Goal: Task Accomplishment & Management: Manage account settings

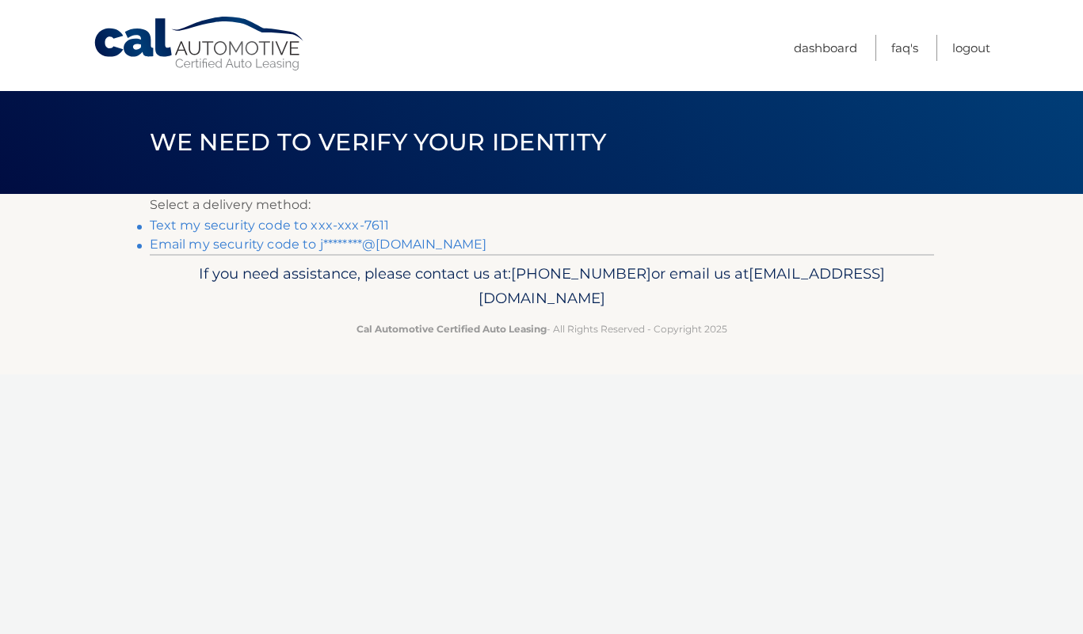
click at [265, 227] on link "Text my security code to xxx-xxx-7611" at bounding box center [270, 225] width 240 height 15
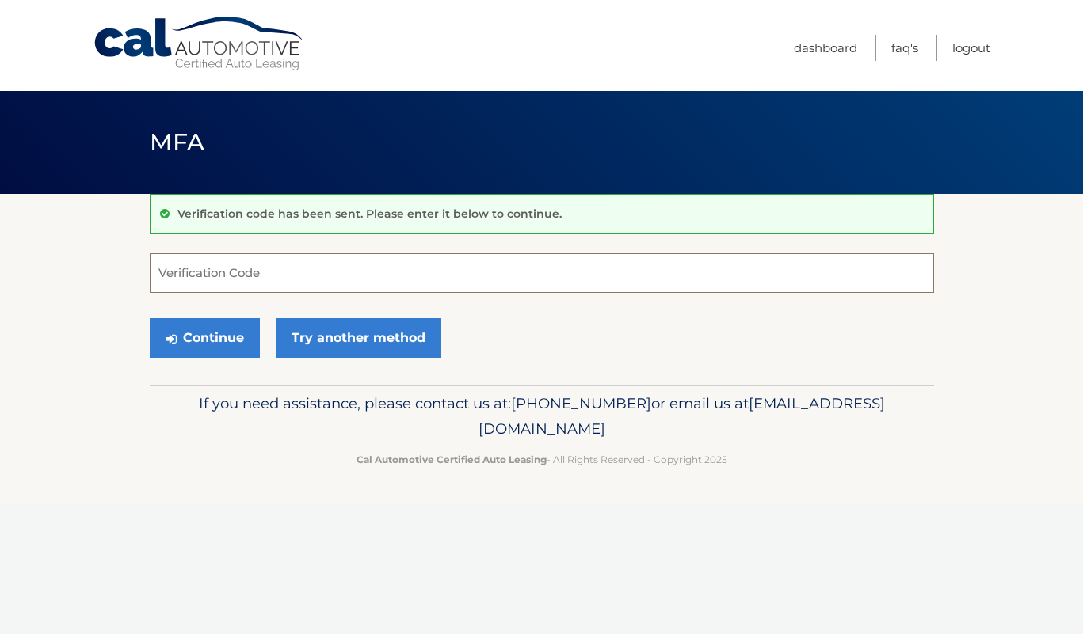
click at [230, 276] on input "Verification Code" at bounding box center [542, 273] width 784 height 40
type input "078107"
click at [216, 337] on button "Continue" at bounding box center [205, 338] width 110 height 40
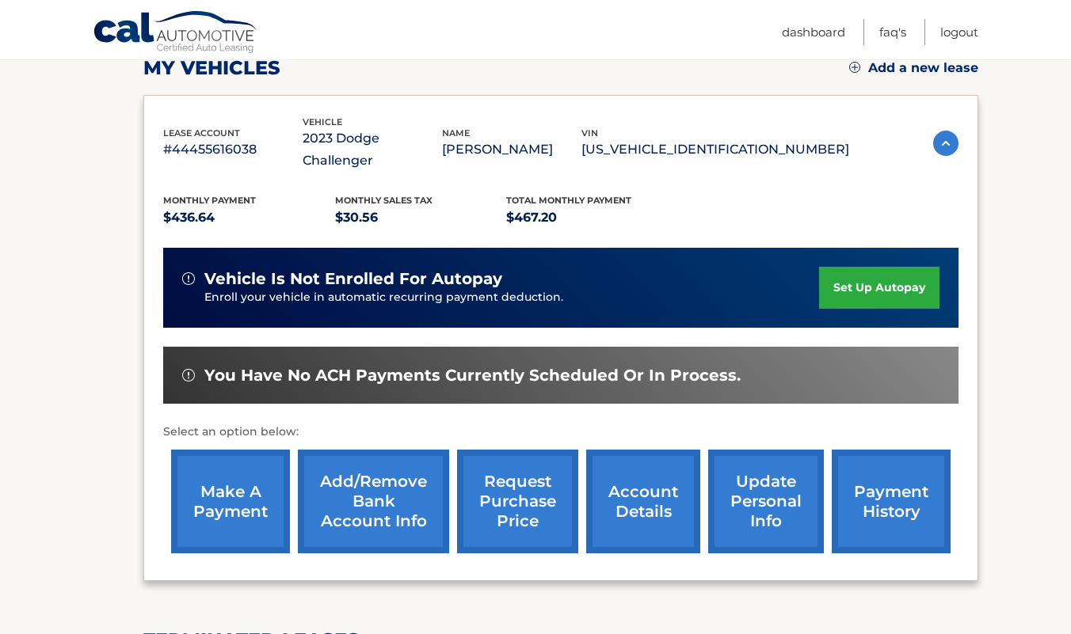
scroll to position [240, 0]
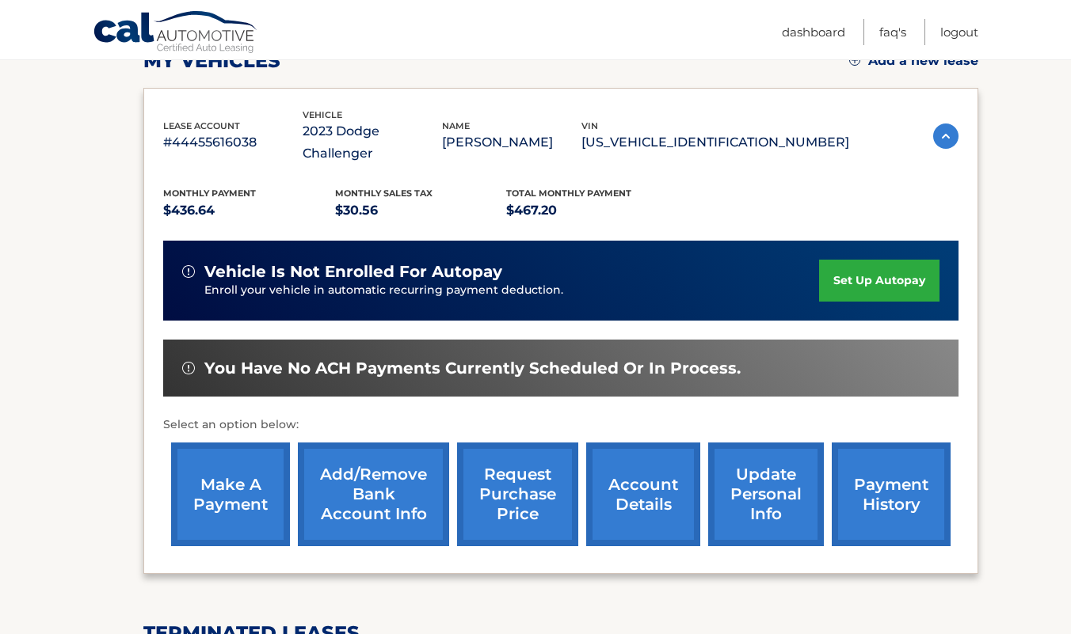
click at [237, 477] on link "make a payment" at bounding box center [230, 495] width 119 height 104
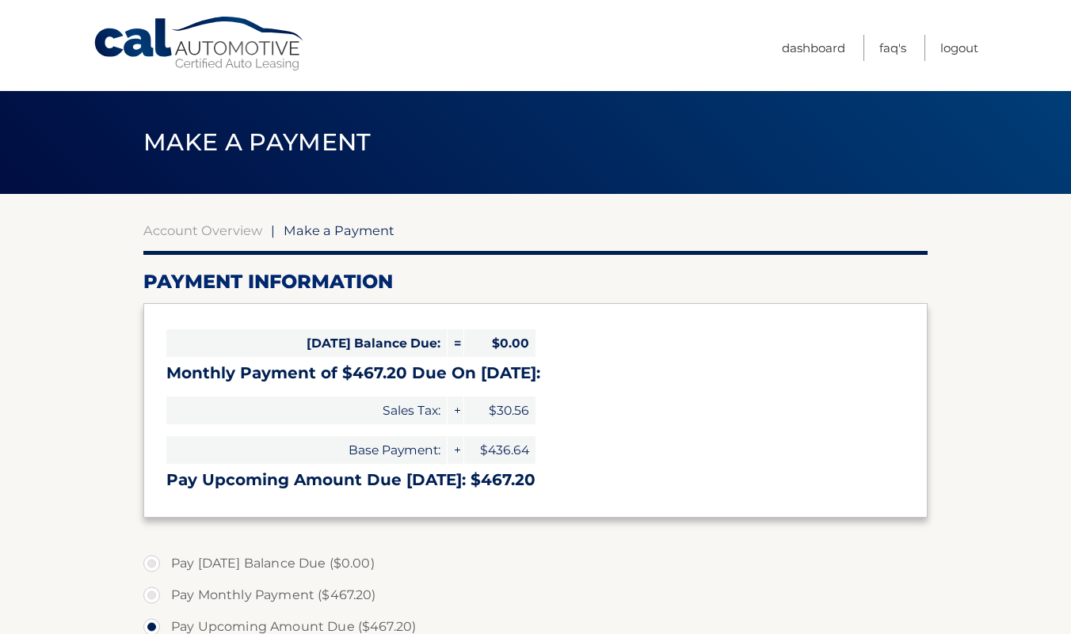
select select "YTNkNjEzZjktYjc1Mi00OTVkLWExNTItYTg5MTYzYjkyNzAy"
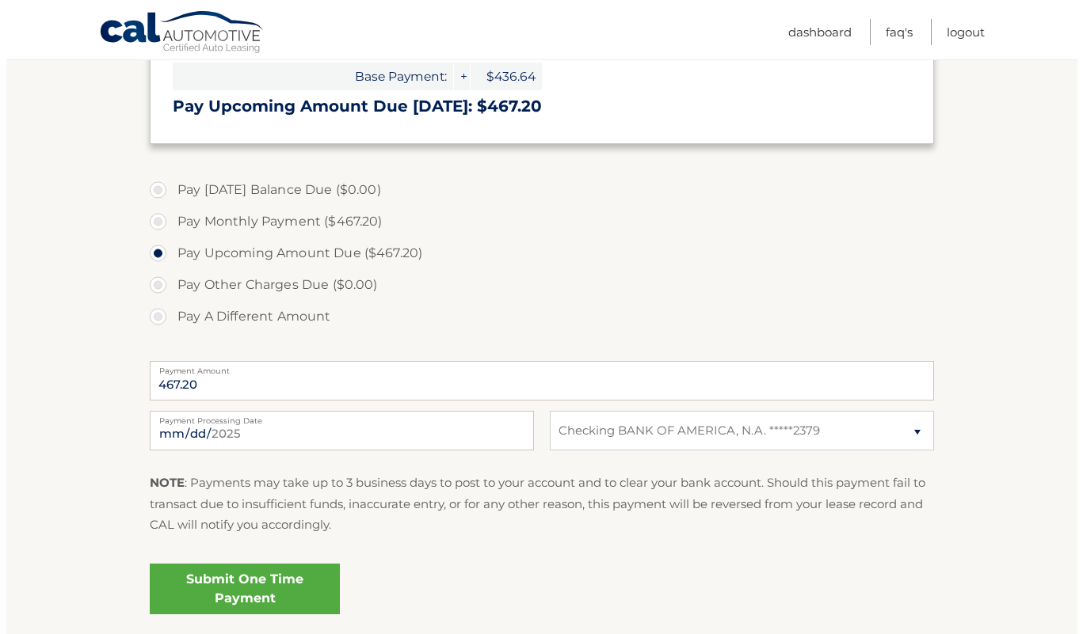
scroll to position [380, 0]
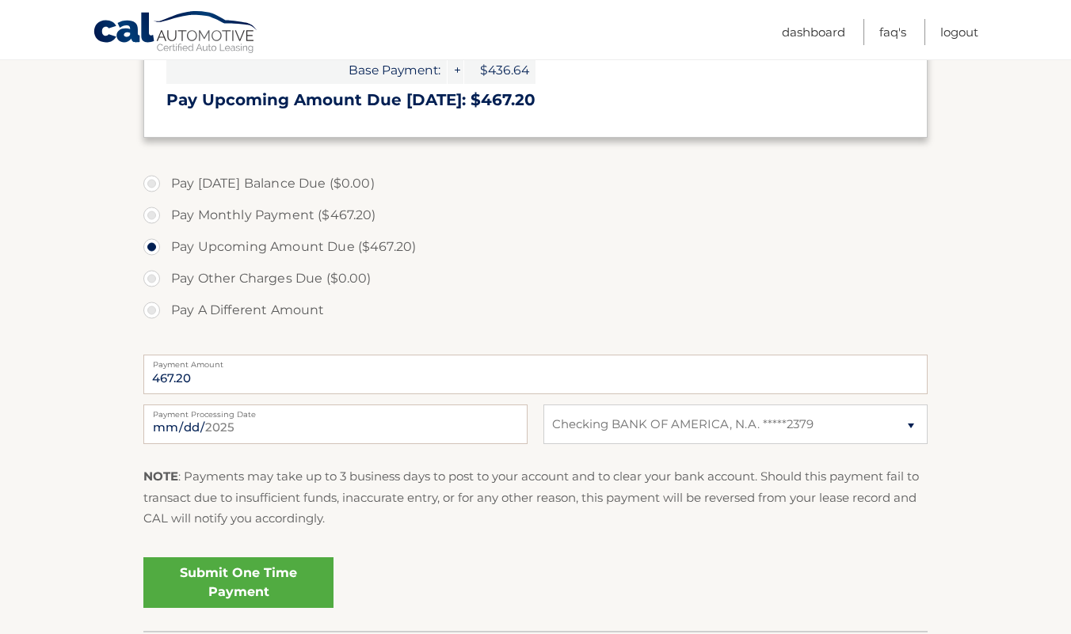
click at [237, 581] on link "Submit One Time Payment" at bounding box center [238, 583] width 190 height 51
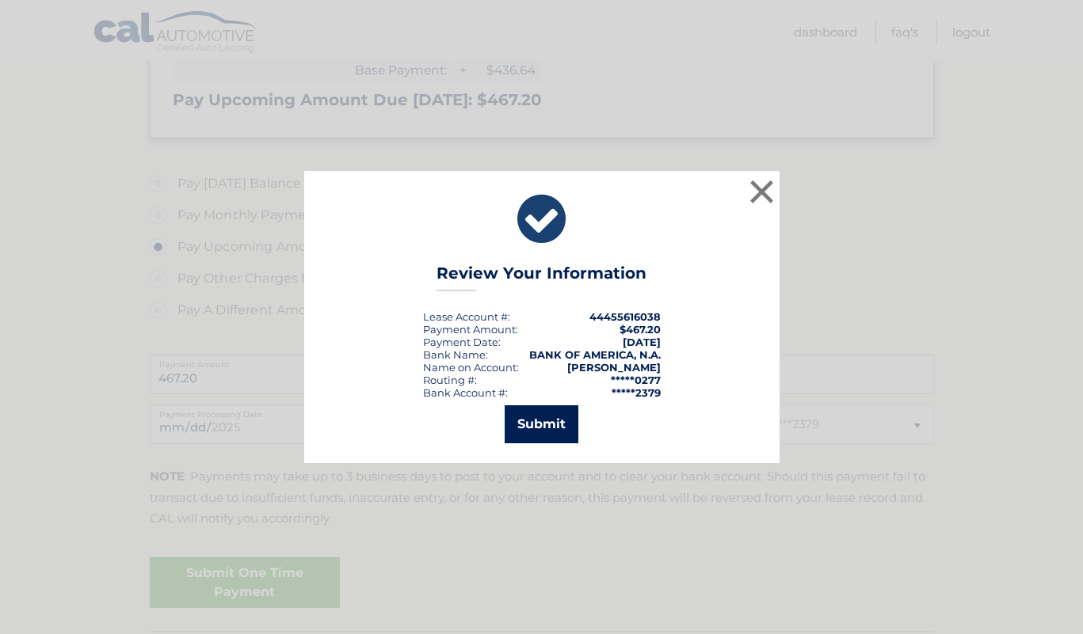
click at [541, 420] on button "Submit" at bounding box center [542, 425] width 74 height 38
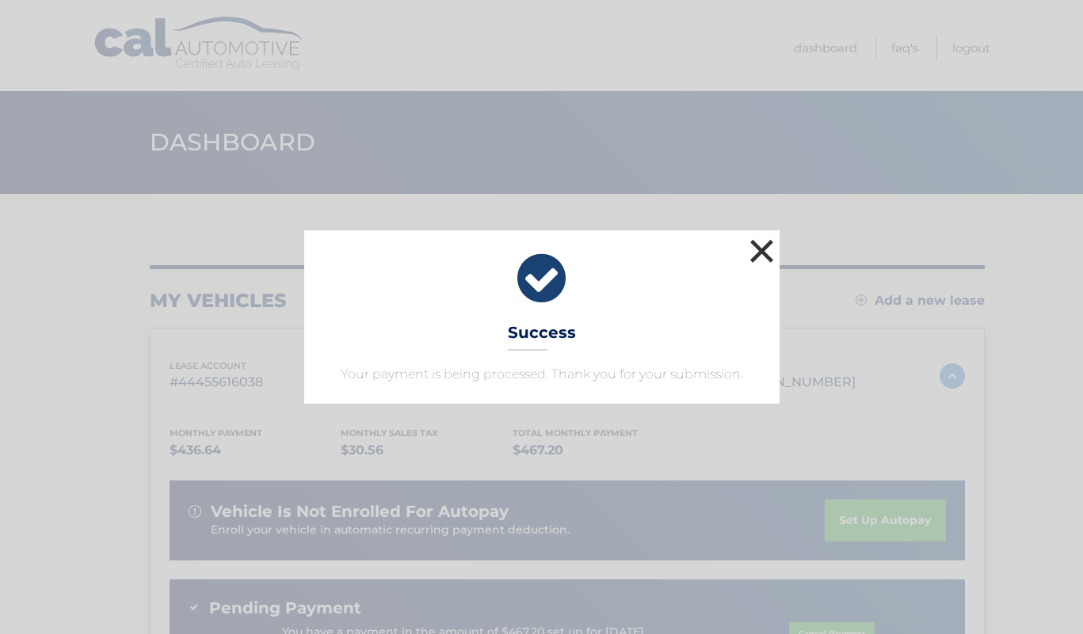
click at [773, 245] on button "×" at bounding box center [762, 251] width 32 height 32
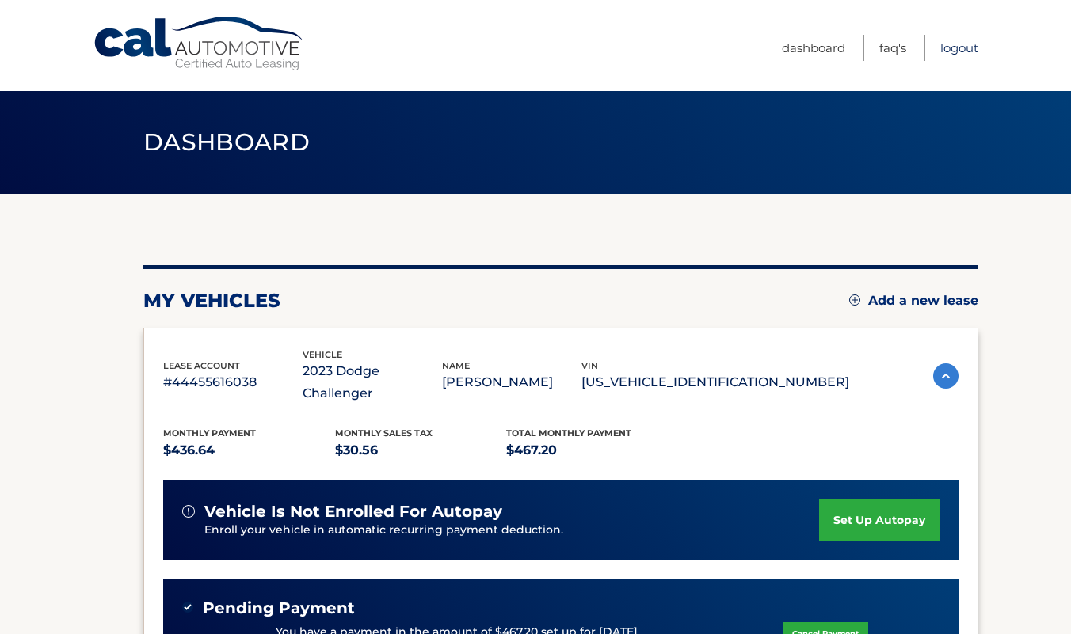
click at [962, 45] on link "Logout" at bounding box center [959, 48] width 38 height 26
